Goal: Complete application form

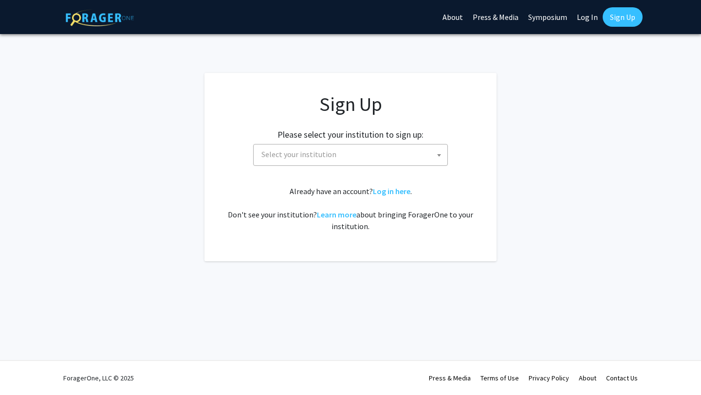
click at [406, 159] on span "Select your institution" at bounding box center [352, 155] width 190 height 20
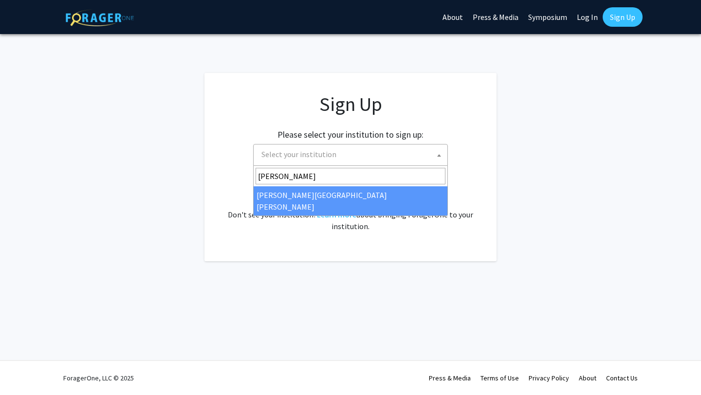
type input "[PERSON_NAME]"
select select "1"
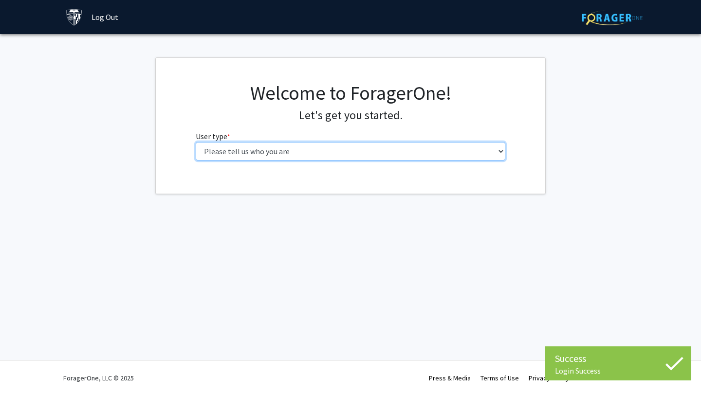
click at [390, 156] on select "Please tell us who you are Undergraduate Student Master's Student Doctoral Cand…" at bounding box center [351, 151] width 310 height 18
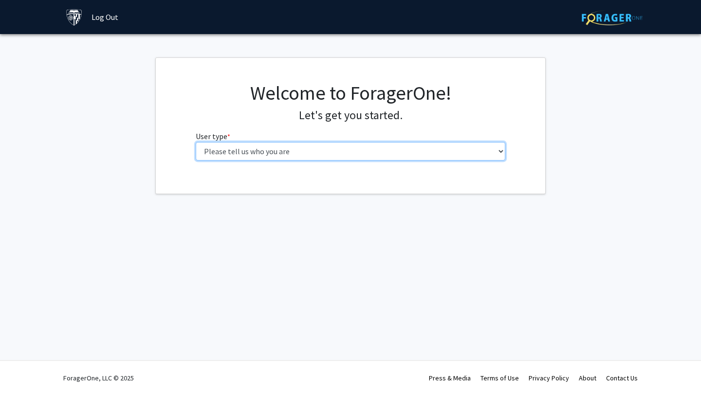
select select "1: undergrad"
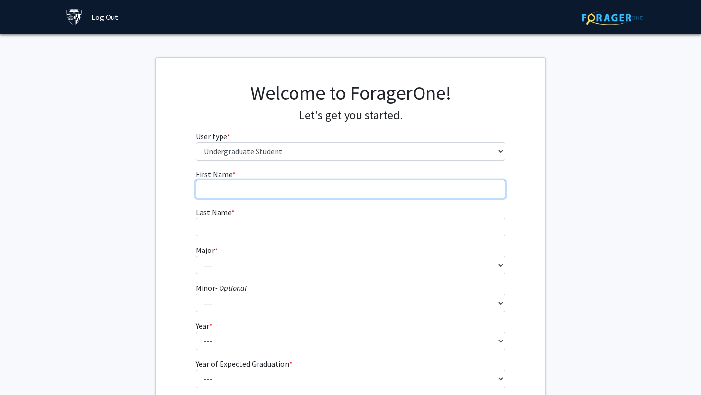
click at [354, 193] on input "First Name * required" at bounding box center [351, 189] width 310 height 18
type input "Sean"
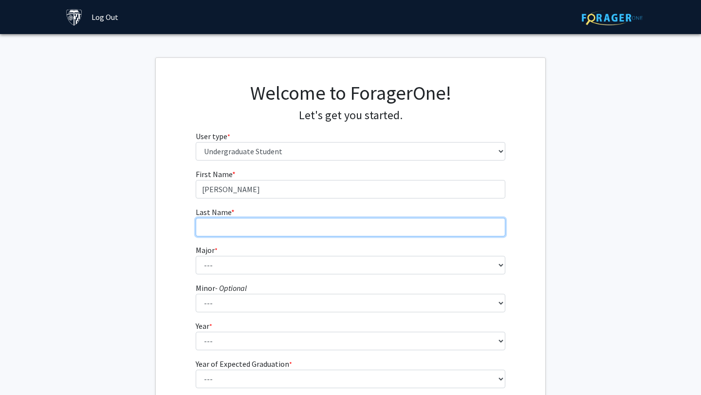
click at [297, 231] on input "Last Name * required" at bounding box center [351, 227] width 310 height 18
type input "i"
type input "Kim"
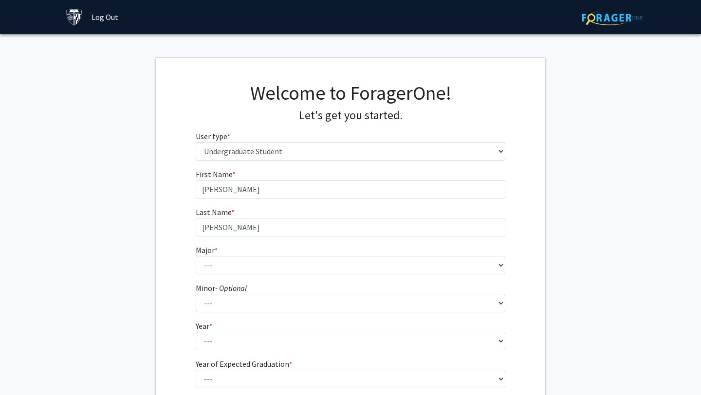
click at [247, 284] on icon "- Optional" at bounding box center [231, 288] width 32 height 10
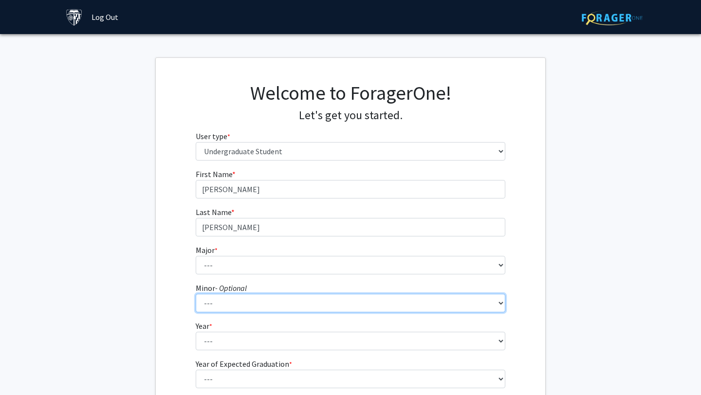
click at [247, 294] on select "--- Accounting and Financial Management Africana Studies Anthropology Applied M…" at bounding box center [351, 303] width 310 height 18
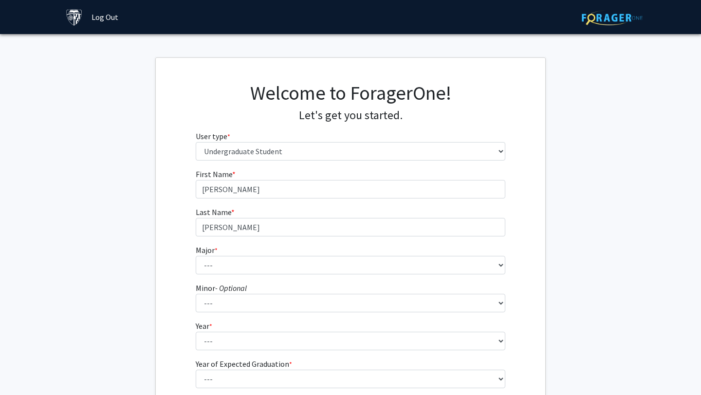
click at [247, 276] on form "First Name * required Sean Last Name * required Kim Major * required --- Africa…" at bounding box center [351, 286] width 310 height 237
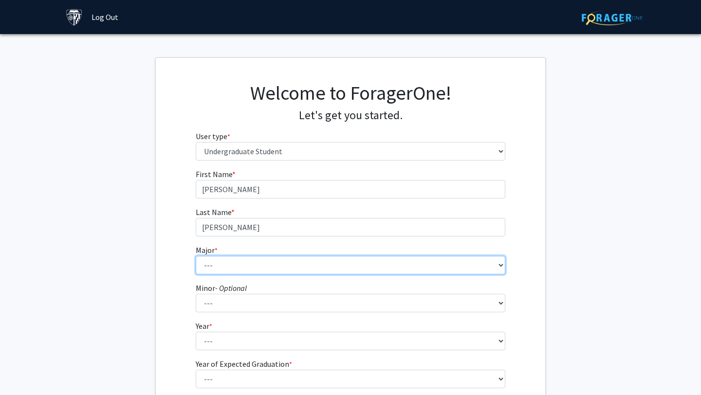
click at [239, 265] on select "--- Africana Studies Anthropology Applied Mathematics & Statistics Archaeology …" at bounding box center [351, 265] width 310 height 18
select select "9: 24"
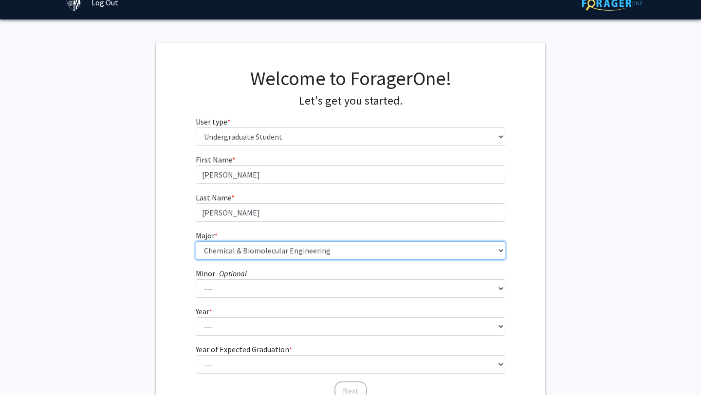
scroll to position [37, 0]
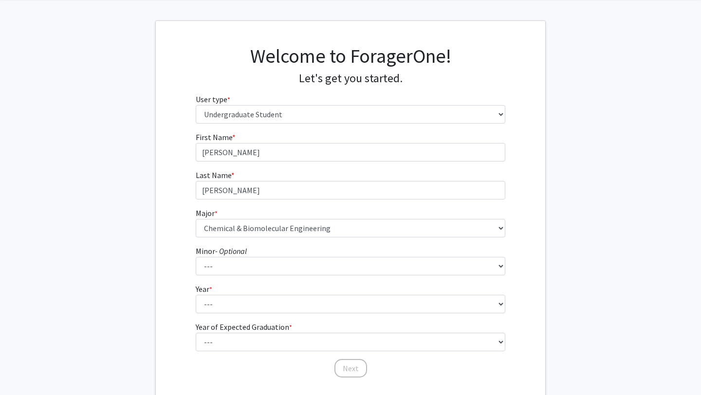
click at [257, 252] on fg-select "Minor - Optional --- Accounting and Financial Management Africana Studies Anthr…" at bounding box center [351, 260] width 310 height 30
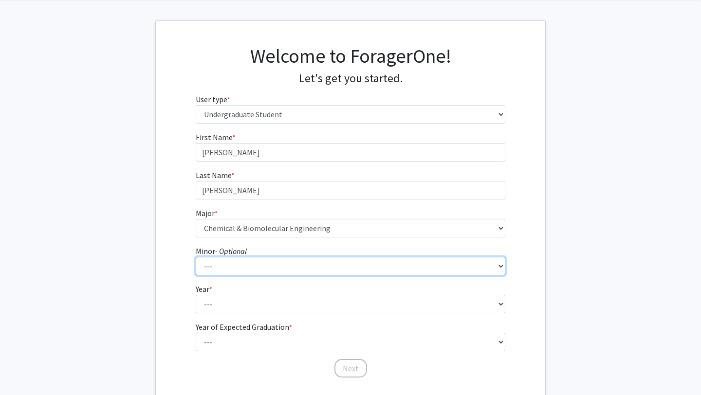
click at [255, 261] on select "--- Accounting and Financial Management Africana Studies Anthropology Applied M…" at bounding box center [351, 266] width 310 height 18
select select "11: 23"
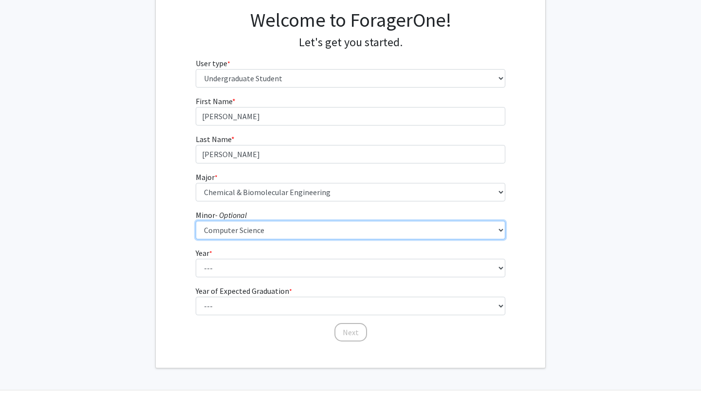
scroll to position [92, 0]
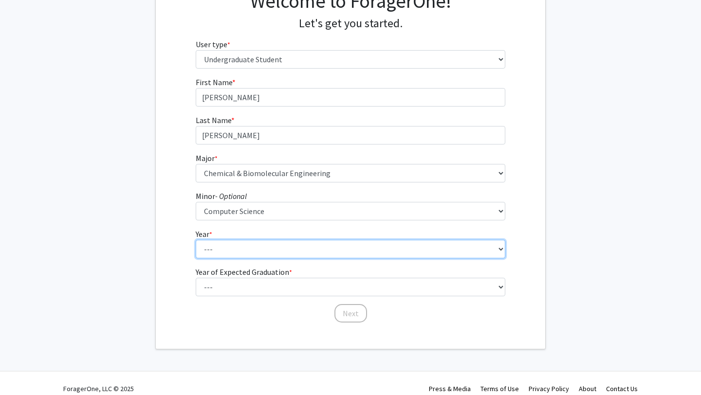
click at [250, 241] on select "--- First-year Sophomore Junior Senior Postbaccalaureate Certificate" at bounding box center [351, 249] width 310 height 18
select select "1: first-year"
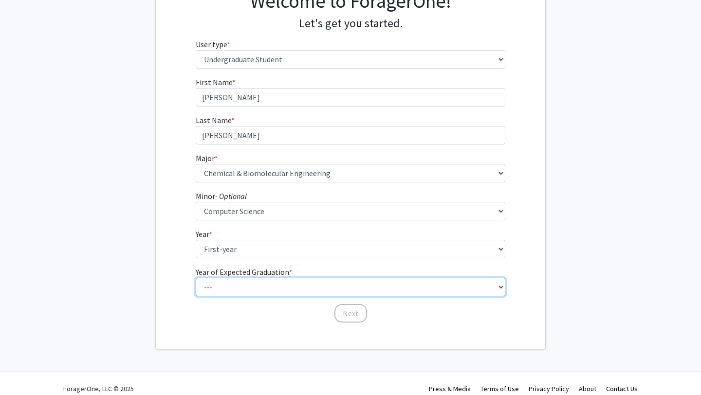
click at [247, 258] on select "--- 2025 2026 2027 2028 2029 2030 2031 2032 2033 2034" at bounding box center [351, 249] width 310 height 18
select select "5: 2029"
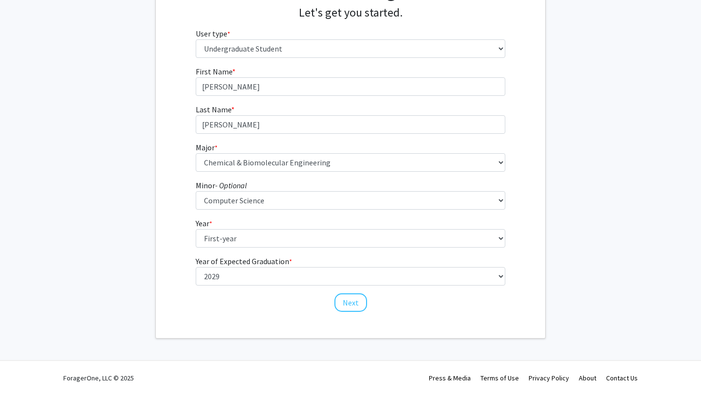
click at [358, 292] on form "First Name * required Sean Last Name * required Kim Major * required --- Africa…" at bounding box center [351, 184] width 310 height 237
click at [356, 295] on button "Next" at bounding box center [350, 302] width 33 height 18
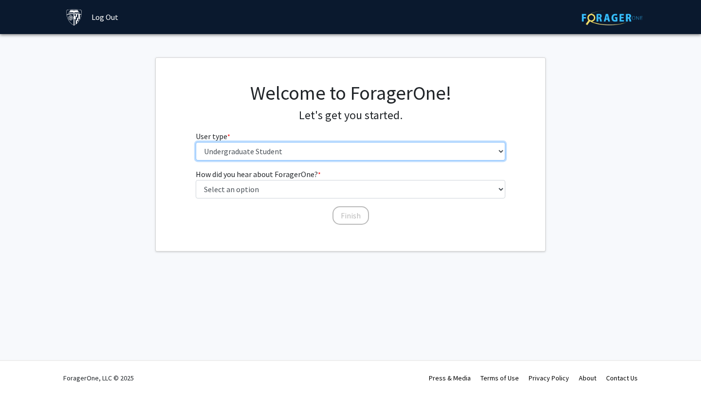
click at [315, 159] on select "Please tell us who you are Undergraduate Student Master's Student Doctoral Cand…" at bounding box center [351, 151] width 310 height 18
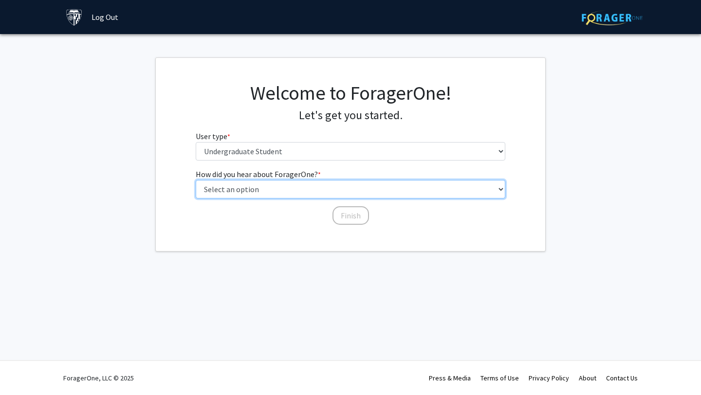
click at [281, 195] on select "Select an option Peer/student recommendation Faculty/staff recommendation Unive…" at bounding box center [351, 189] width 310 height 18
select select "3: university_website"
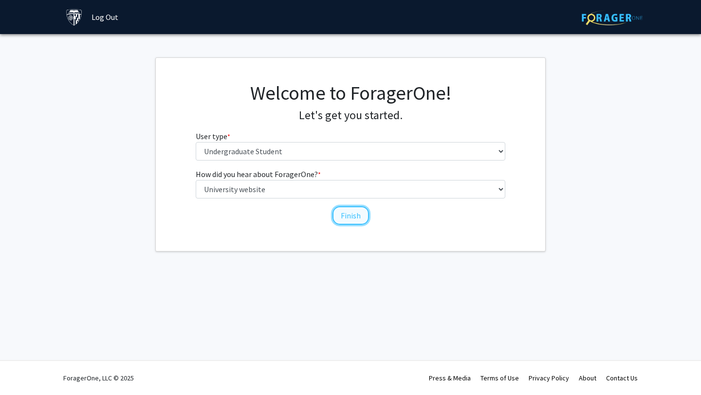
click at [340, 217] on button "Finish" at bounding box center [350, 215] width 36 height 18
